Goal: Task Accomplishment & Management: Manage account settings

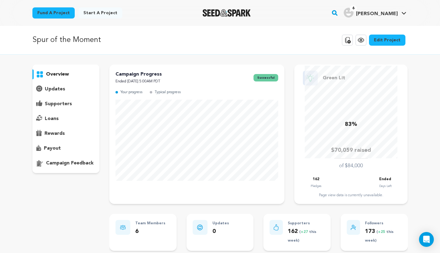
click at [57, 150] on p "payout" at bounding box center [52, 148] width 17 height 7
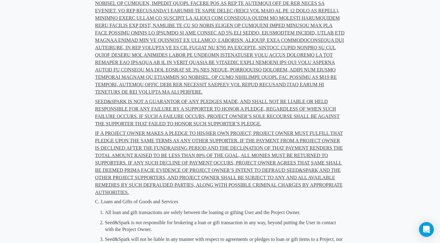
scroll to position [4723, 0]
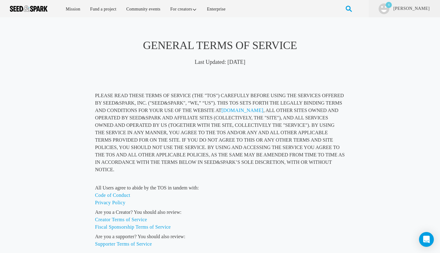
click at [31, 9] on img at bounding box center [29, 9] width 38 height 6
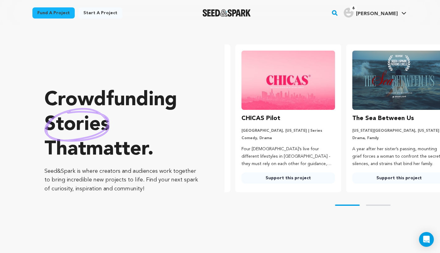
scroll to position [0, 116]
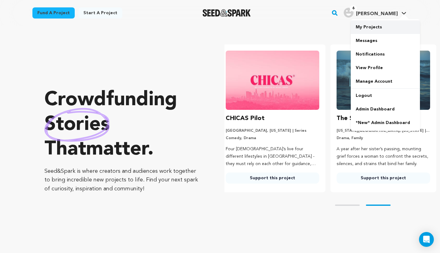
click at [380, 30] on link "My Projects" at bounding box center [384, 27] width 69 height 14
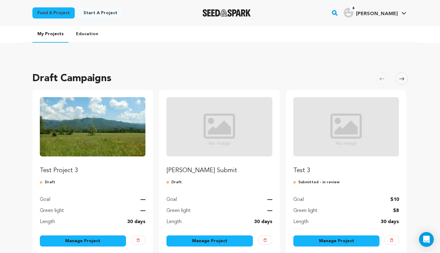
click at [81, 246] on link "Manage Project" at bounding box center [83, 240] width 86 height 11
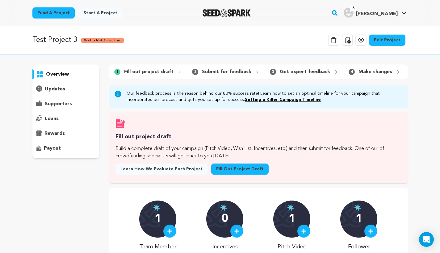
click at [394, 36] on link "Edit Project" at bounding box center [387, 40] width 36 height 11
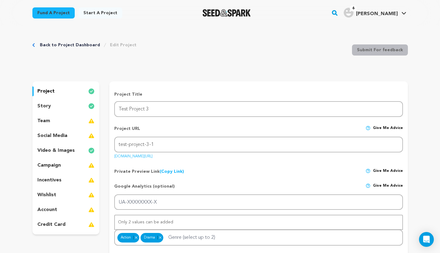
click at [78, 103] on div "story" at bounding box center [65, 106] width 67 height 10
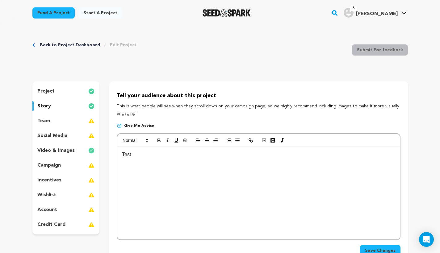
click at [193, 178] on div "Test" at bounding box center [258, 193] width 282 height 93
click at [275, 140] on icon "button" at bounding box center [273, 141] width 6 height 6
paste input "https://www.youtube.com/watch?v=njX2bu-_Vw4"
type input "https://www.youtube.com/watch?v=njX2bu-_Vw4"
click at [205, 172] on link at bounding box center [204, 174] width 14 height 5
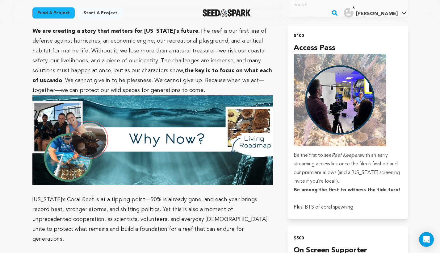
scroll to position [374, 0]
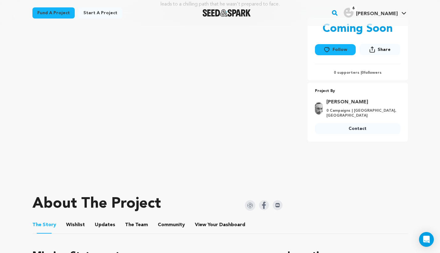
scroll to position [83, 0]
